Goal: Navigation & Orientation: Find specific page/section

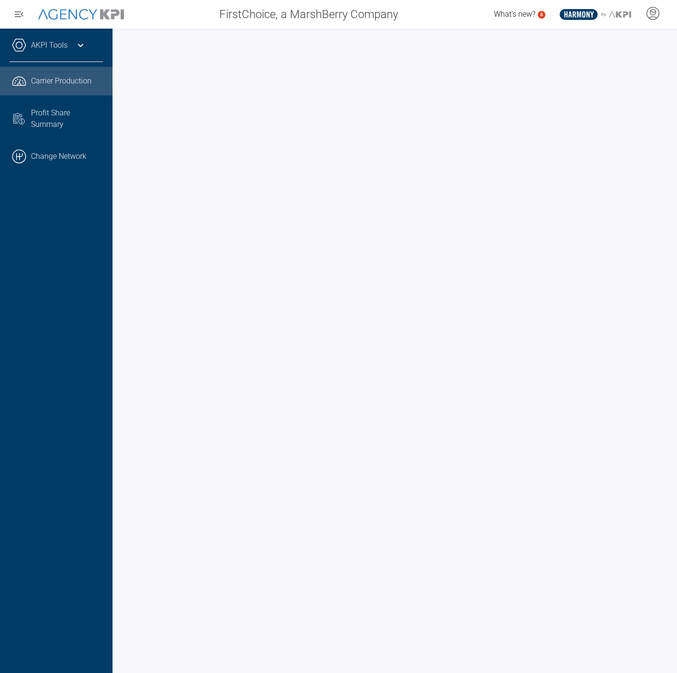
click at [73, 46] on div "AKPI Tools" at bounding box center [56, 50] width 93 height 24
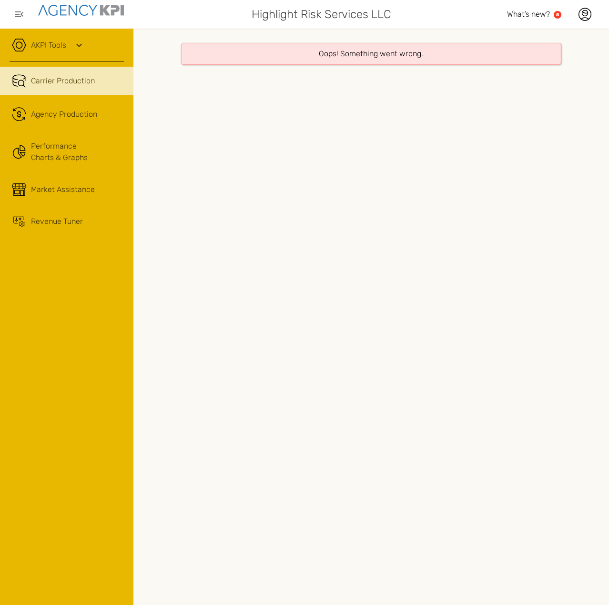
click at [82, 78] on span "Carrier Production" at bounding box center [63, 80] width 64 height 11
click at [76, 109] on div "Agency Production" at bounding box center [64, 114] width 66 height 11
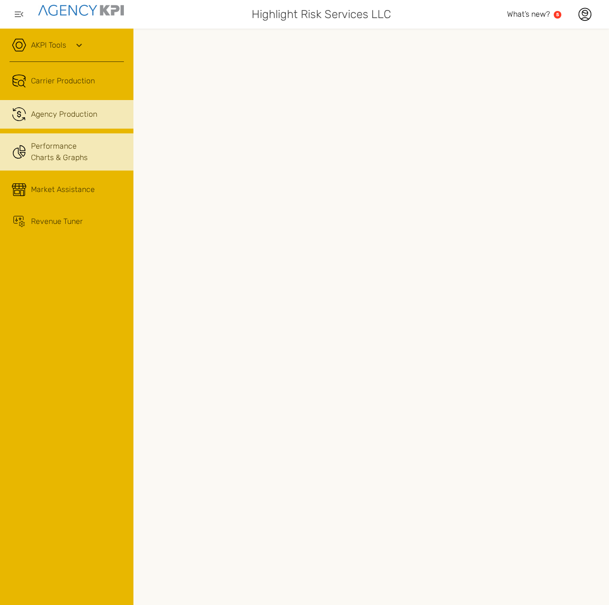
click at [69, 152] on link "Performance Charts & Graphs" at bounding box center [66, 151] width 133 height 37
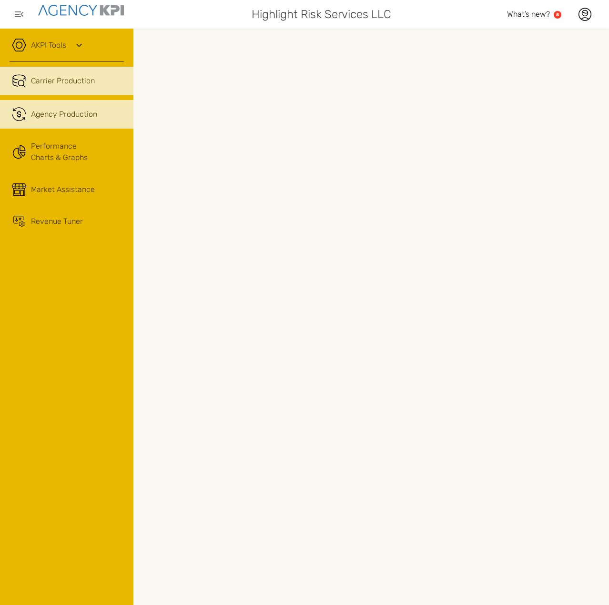
click at [62, 88] on link "Carrier Production" at bounding box center [66, 81] width 133 height 29
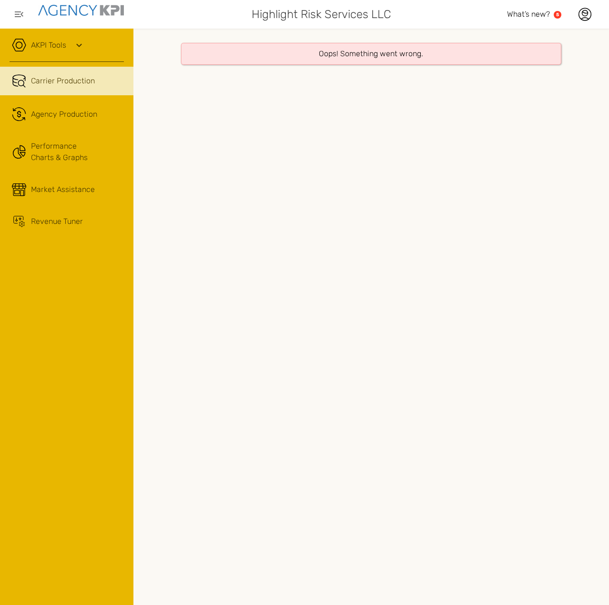
click at [328, 249] on div "Oops! Something went wrong." at bounding box center [371, 317] width 476 height 577
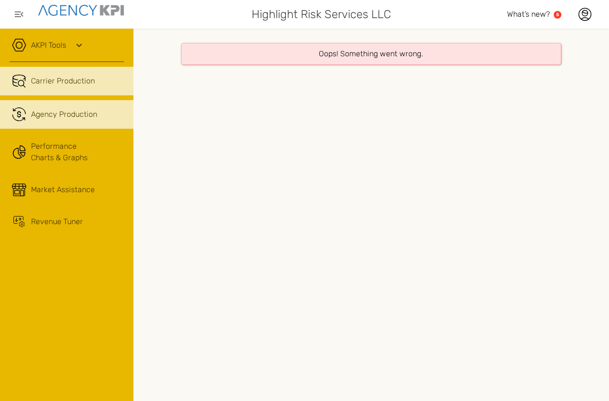
click at [91, 113] on div "Agency Production" at bounding box center [64, 114] width 66 height 11
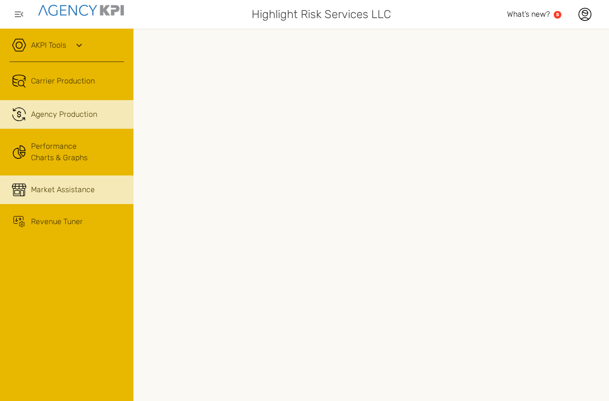
click at [58, 192] on div "Market Assistance" at bounding box center [63, 189] width 64 height 11
click at [76, 120] on link ".cls-1{fill:none;stroke:#221f20;stroke-linecap:round;stroke-linejoin:round;stro…" at bounding box center [66, 114] width 133 height 29
